Goal: Information Seeking & Learning: Learn about a topic

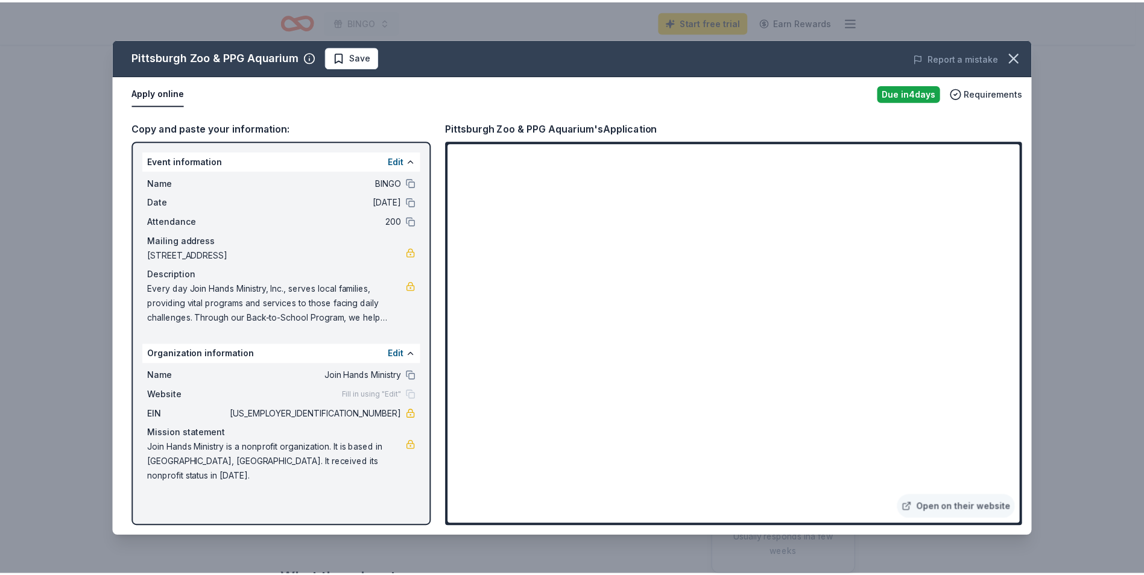
scroll to position [241, 0]
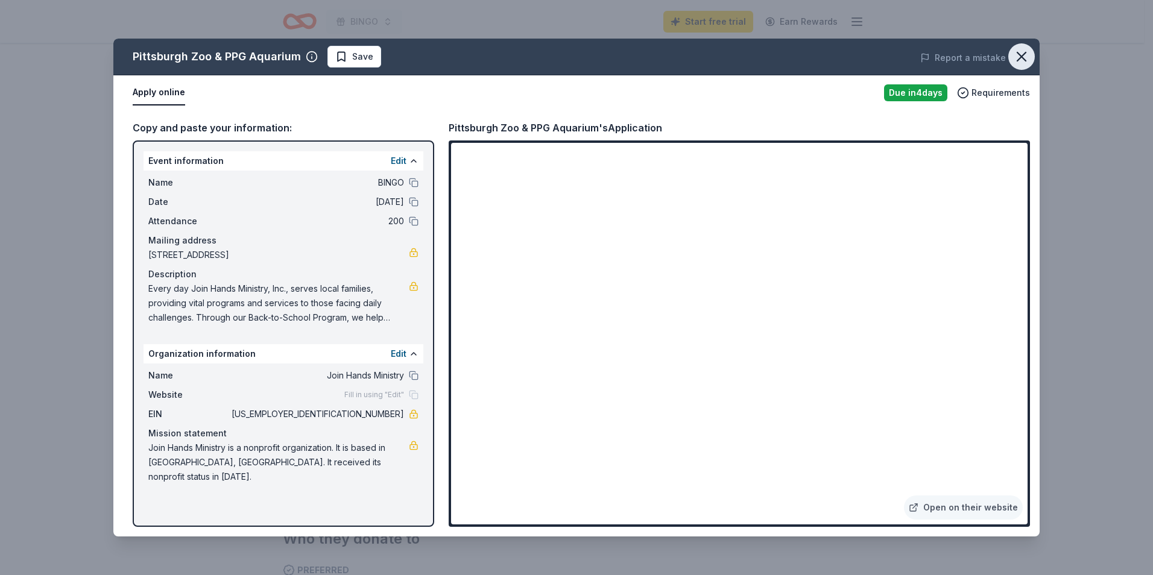
click at [1020, 57] on icon "button" at bounding box center [1021, 56] width 17 height 17
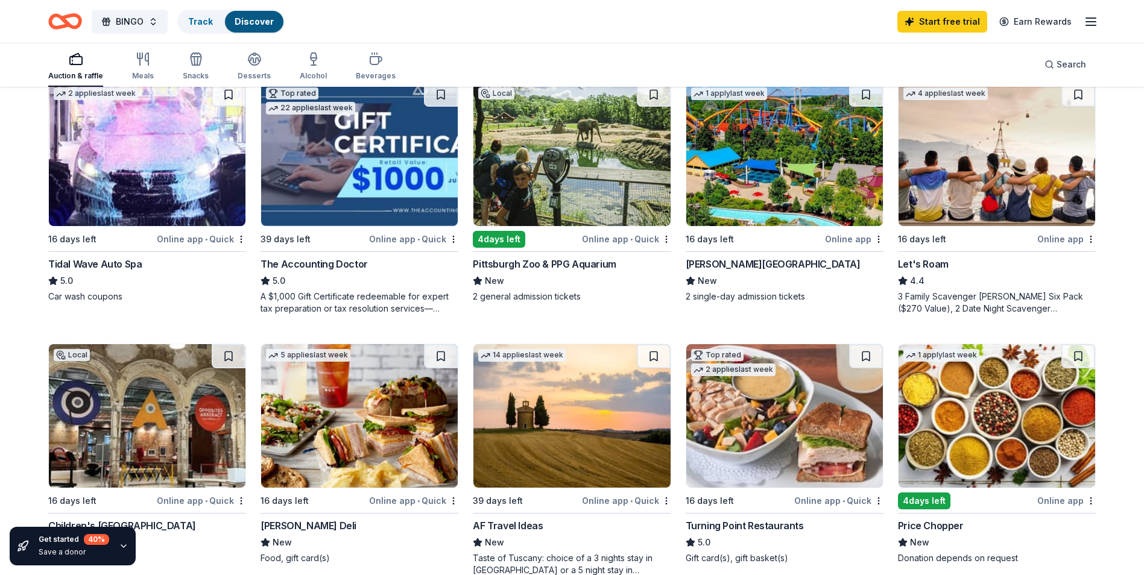
scroll to position [603, 0]
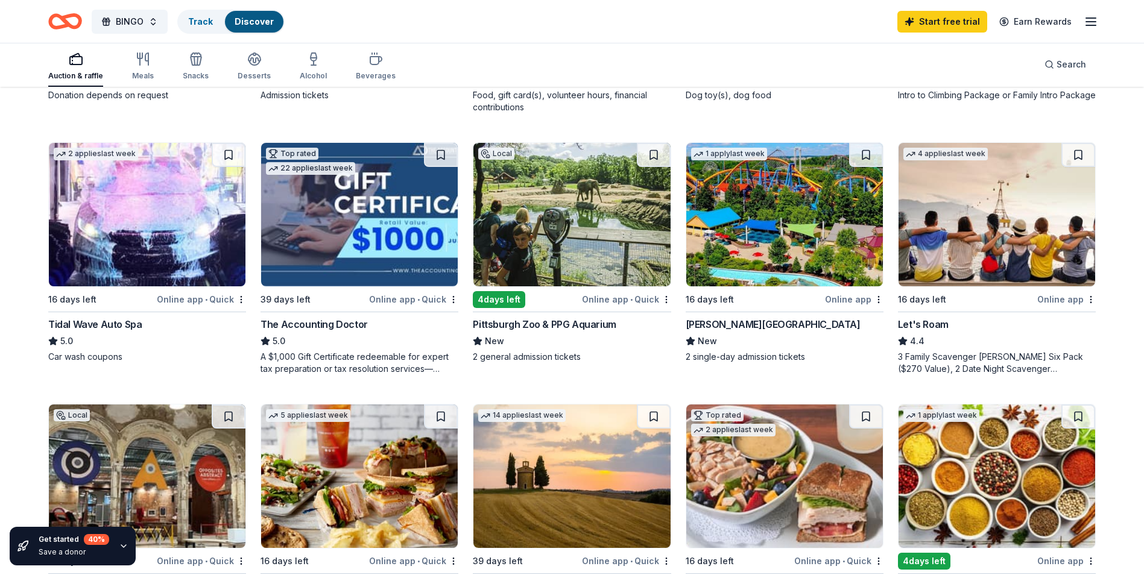
click at [715, 325] on div "[PERSON_NAME][GEOGRAPHIC_DATA]" at bounding box center [773, 324] width 175 height 14
